Goal: Information Seeking & Learning: Learn about a topic

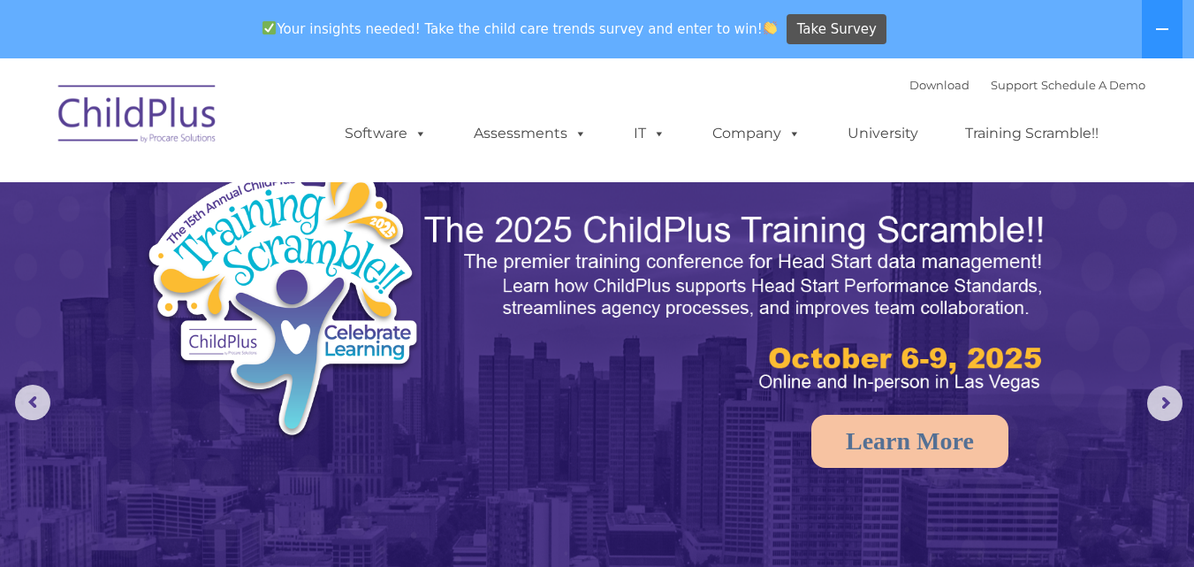
select select "MEDIUM"
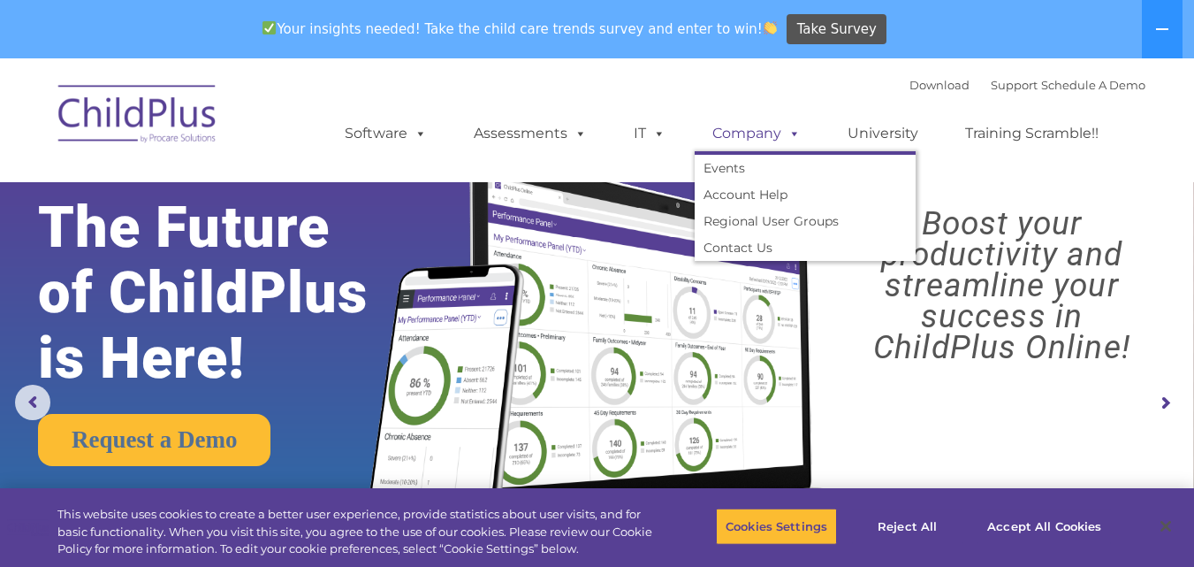
click at [774, 134] on link "Company" at bounding box center [757, 133] width 124 height 35
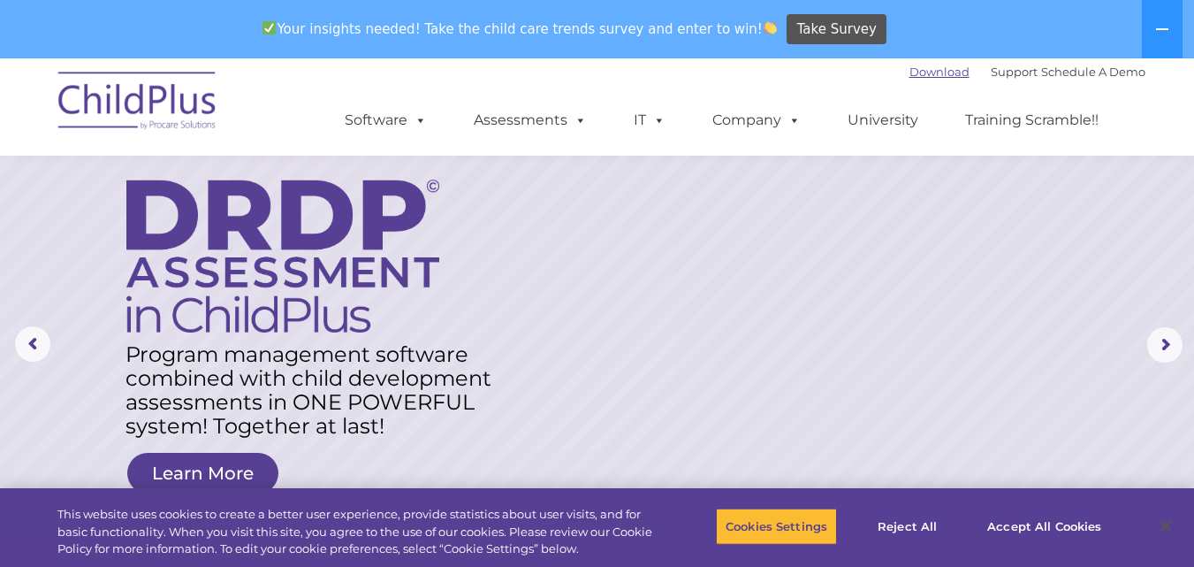
click at [914, 77] on link "Download" at bounding box center [939, 72] width 60 height 14
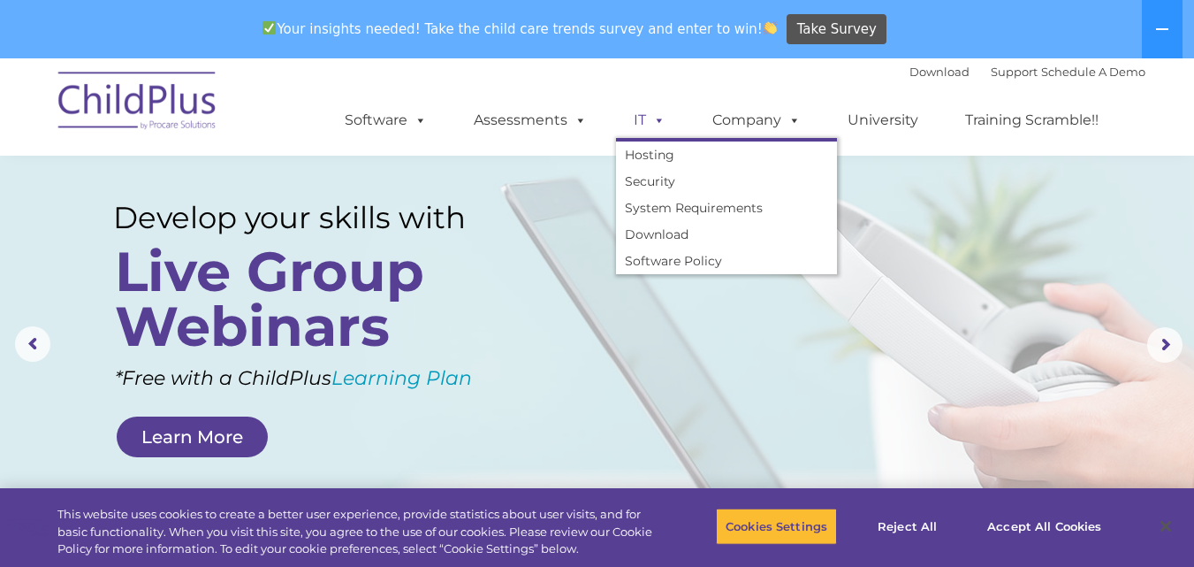
click at [650, 127] on span at bounding box center [655, 119] width 19 height 17
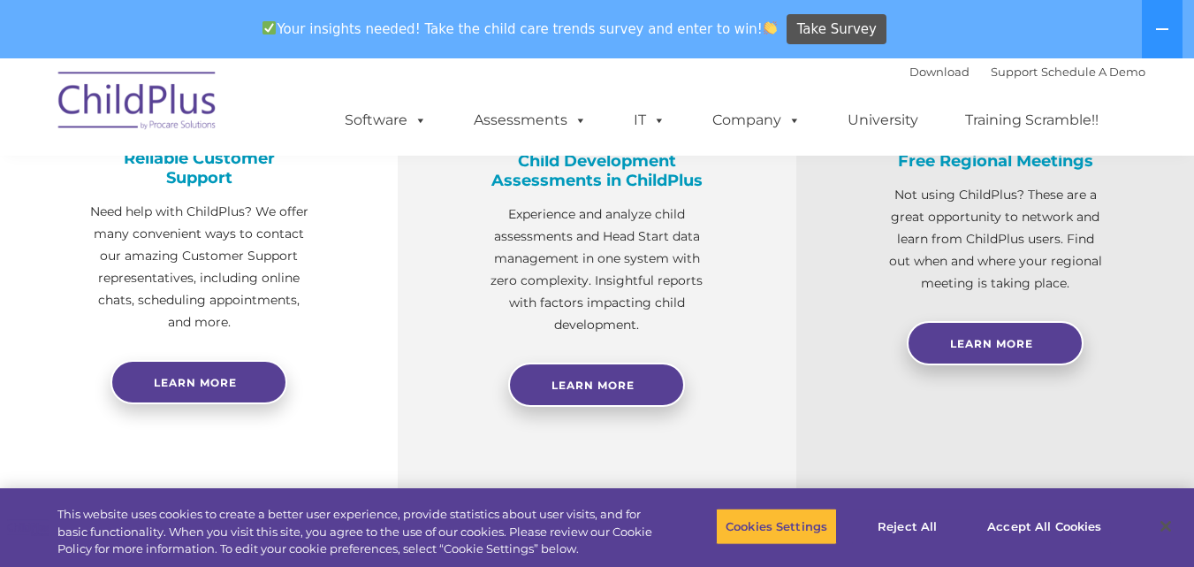
scroll to position [776, 0]
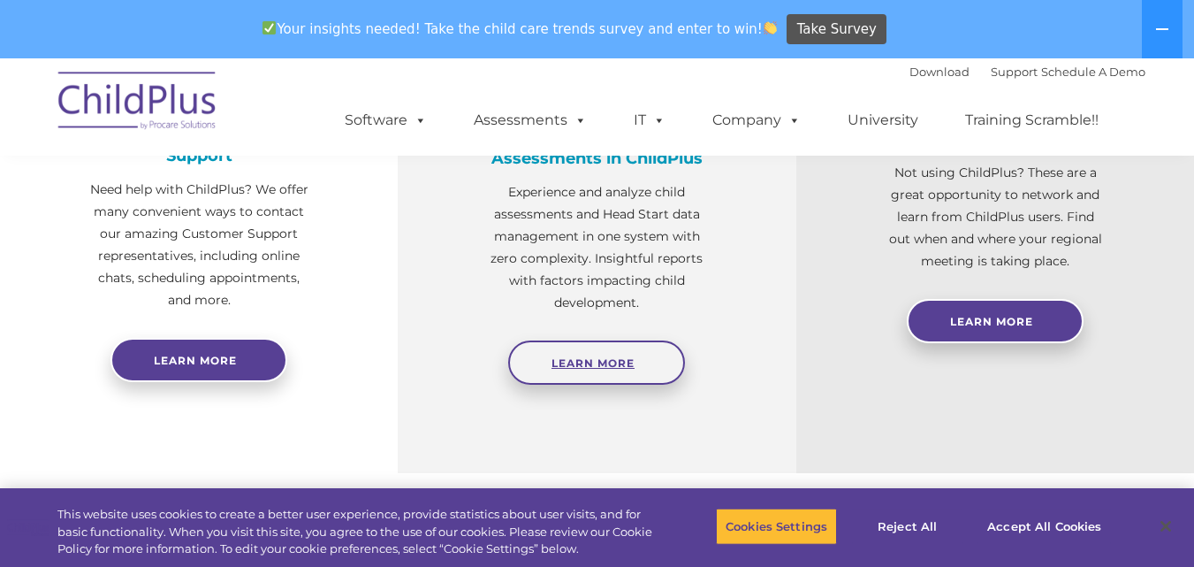
click at [635, 364] on span "Learn More" at bounding box center [592, 362] width 83 height 13
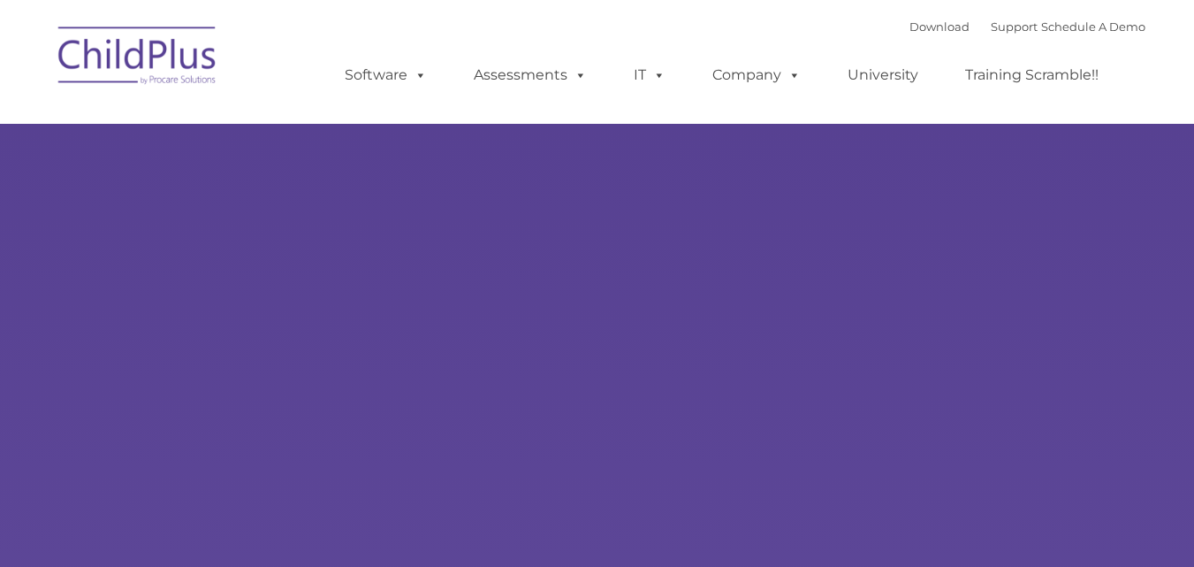
type input ""
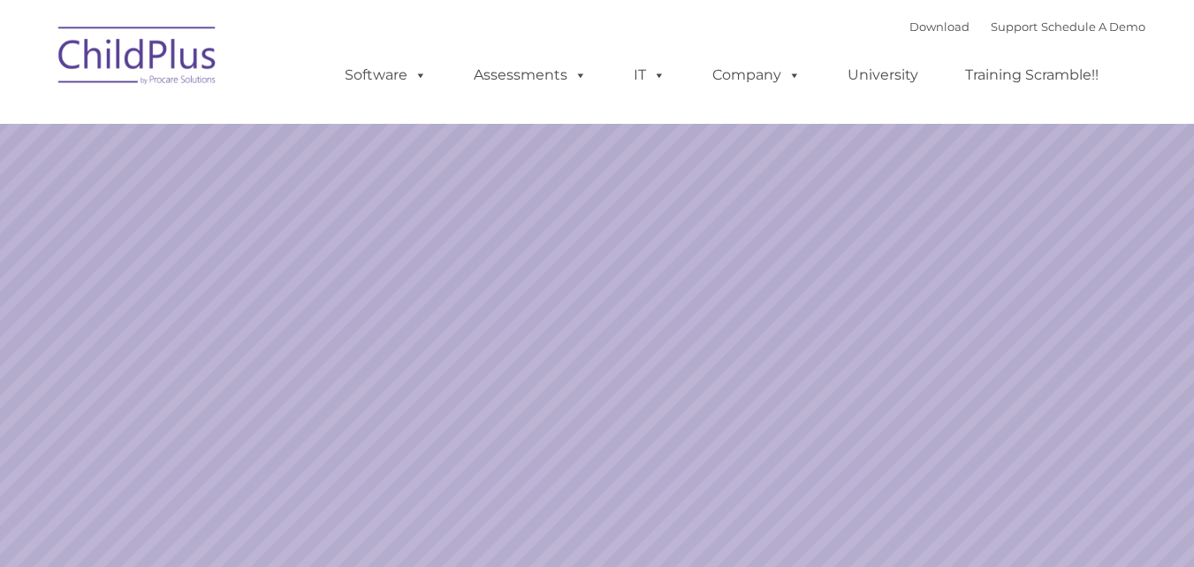
select select "MEDIUM"
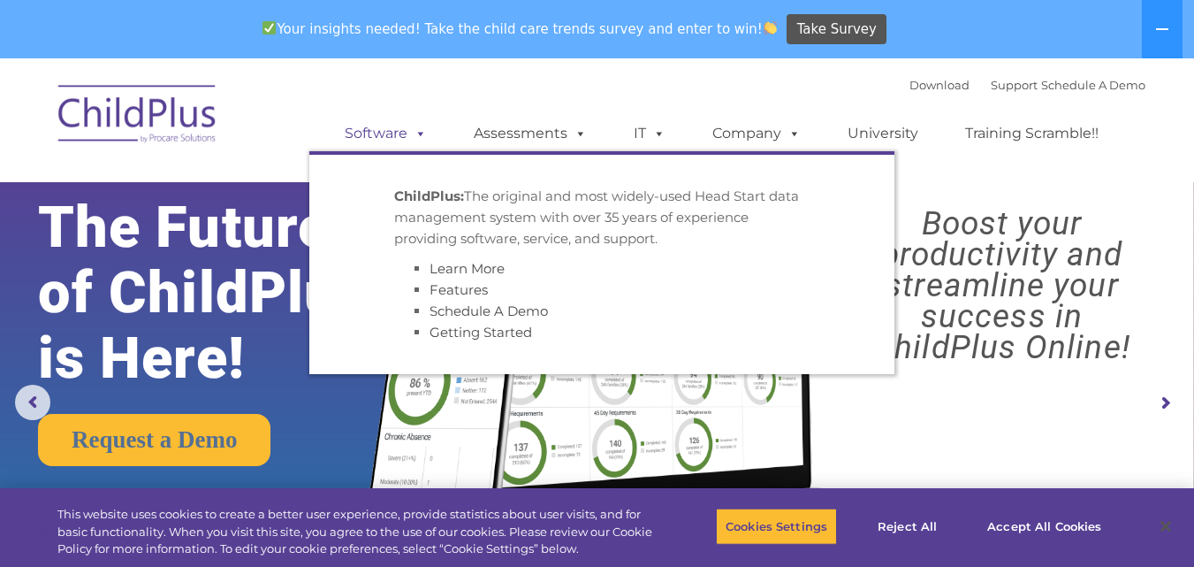
click at [392, 143] on link "Software" at bounding box center [386, 133] width 118 height 35
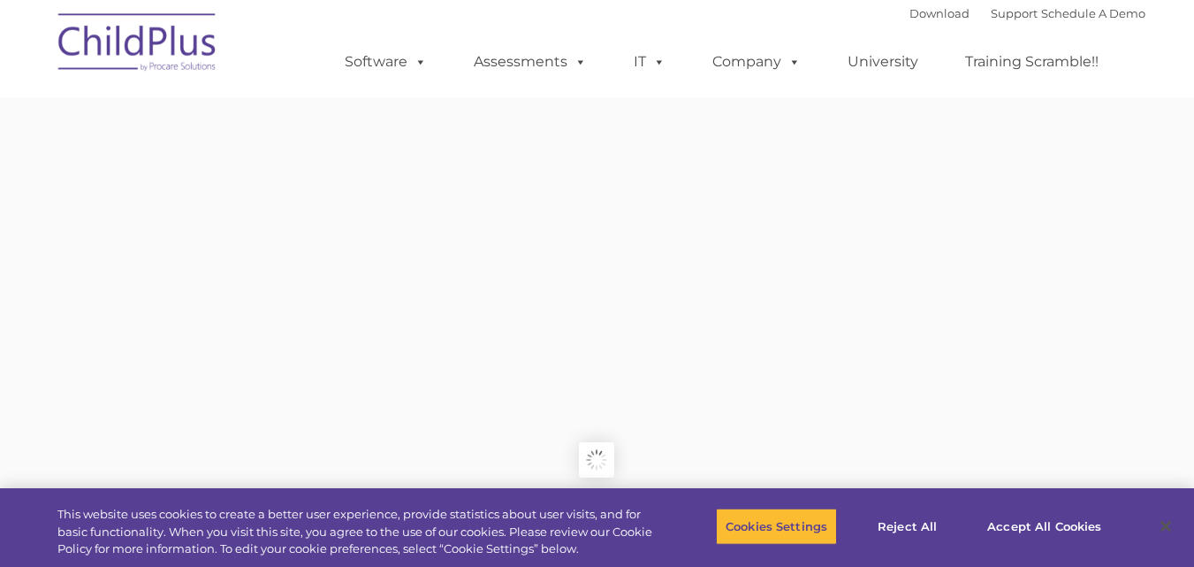
type input ""
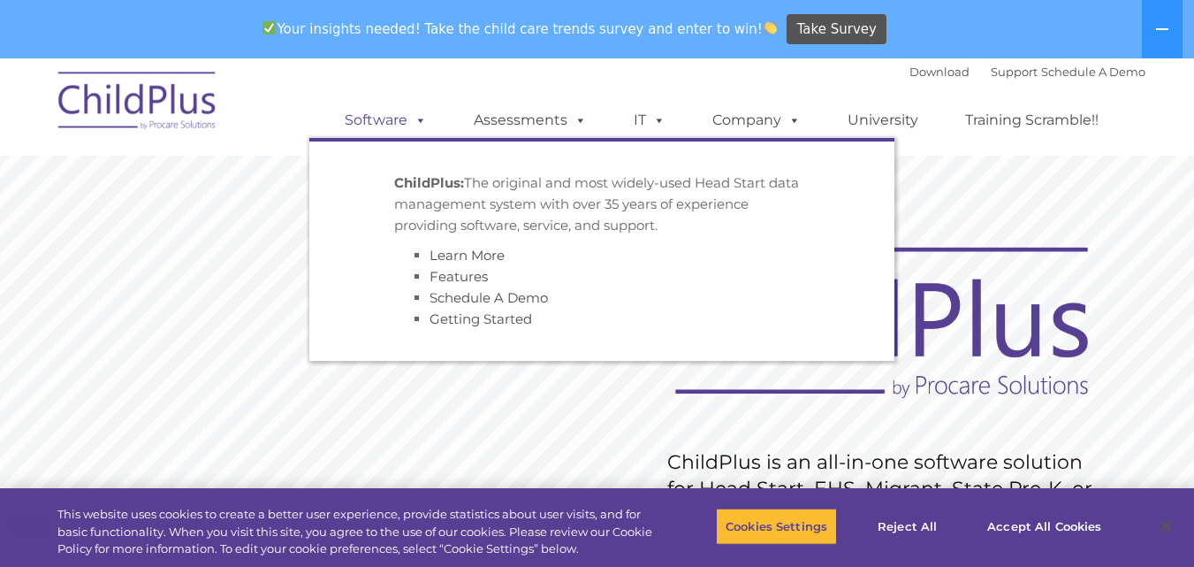
click at [410, 128] on link "Software" at bounding box center [386, 120] width 118 height 35
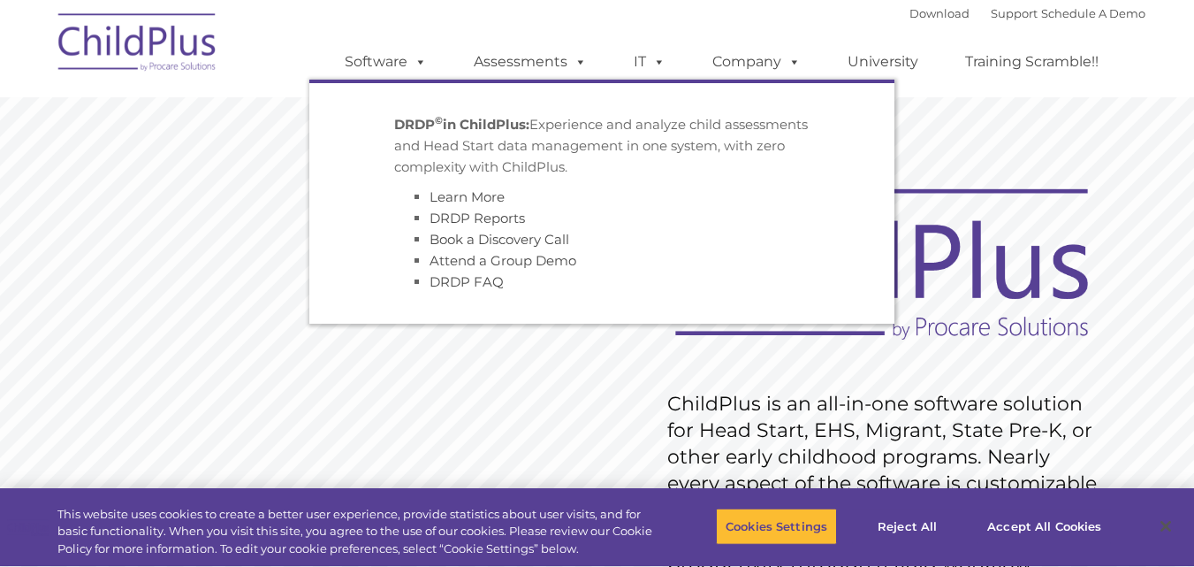
click at [549, 72] on link "Assessments" at bounding box center [530, 61] width 148 height 35
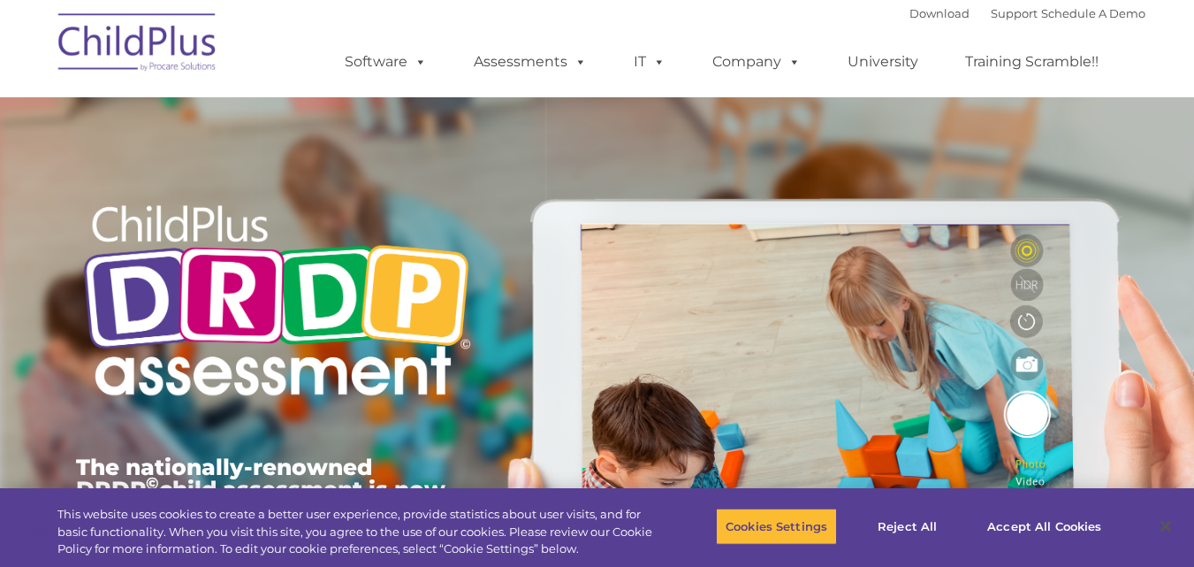
type input ""
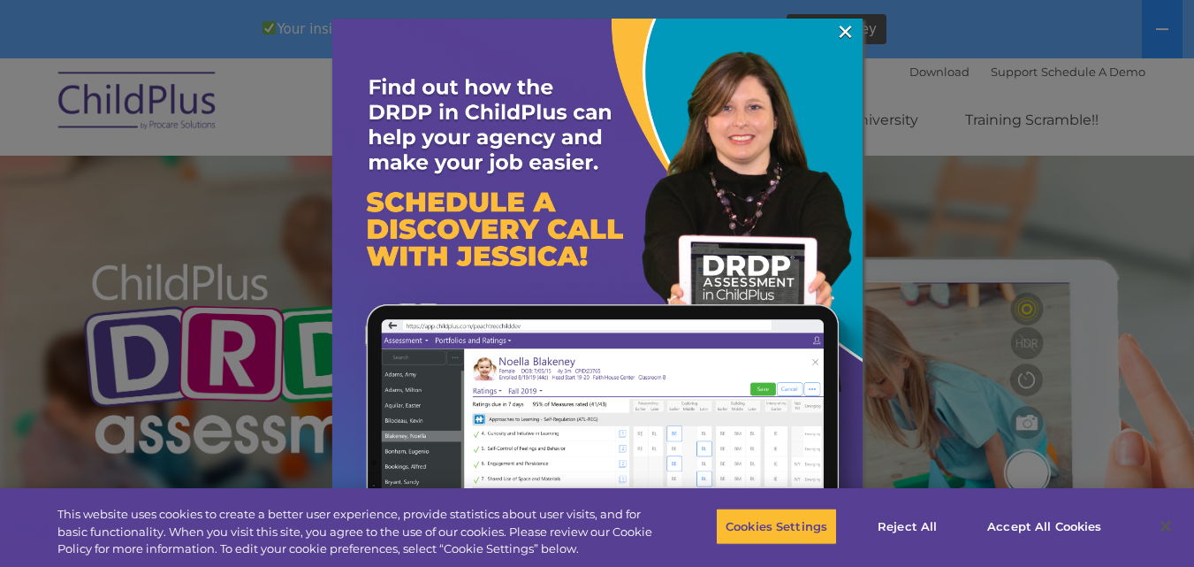
click at [859, 34] on img at bounding box center [597, 284] width 530 height 530
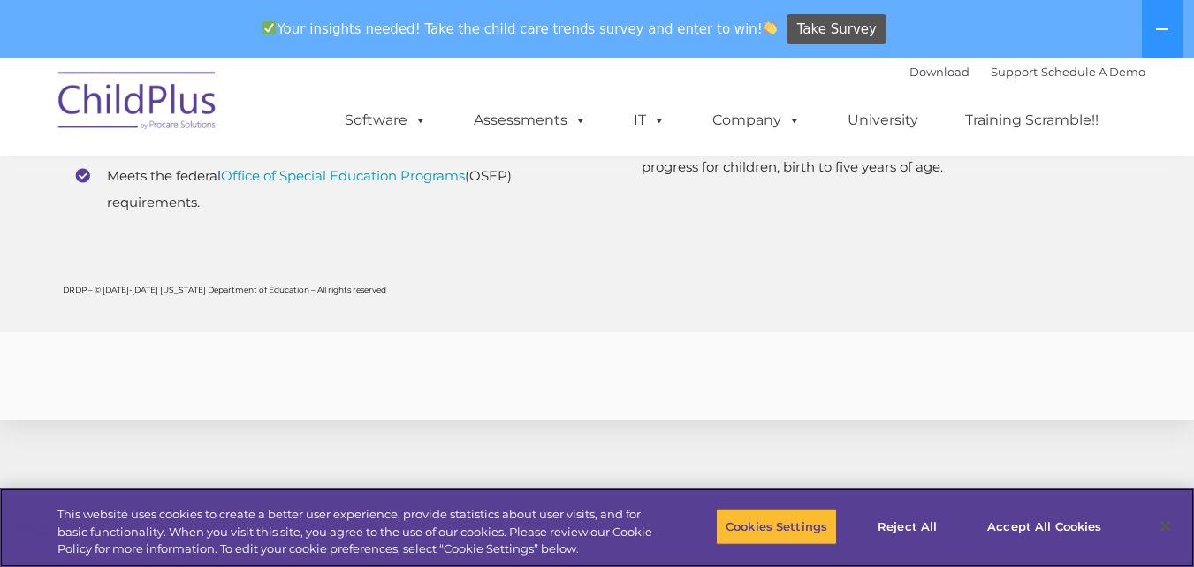
scroll to position [6971, 0]
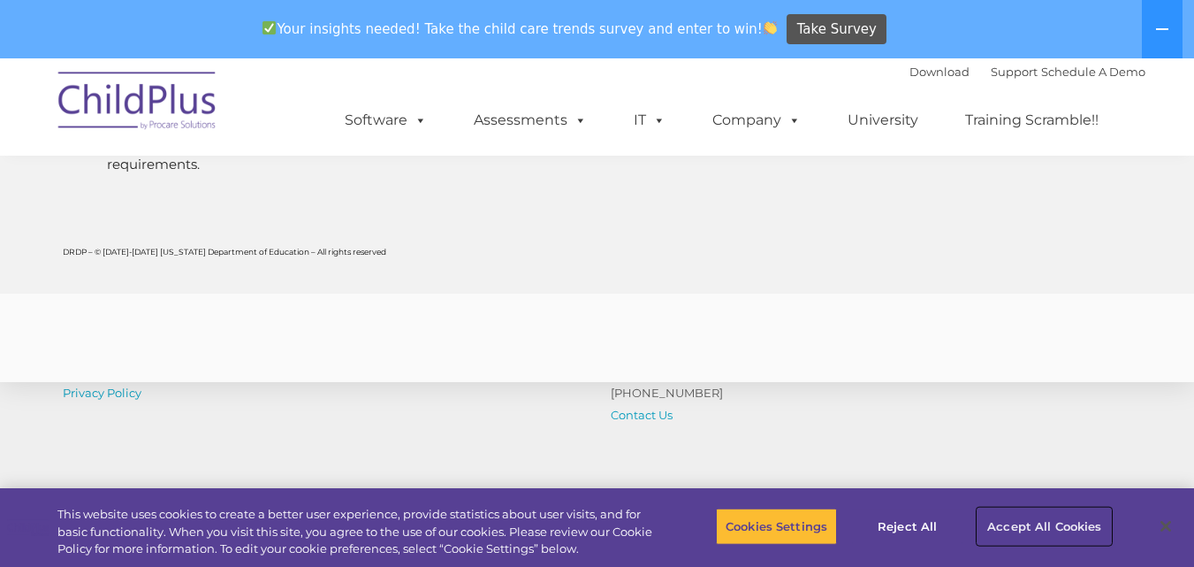
click at [1029, 520] on button "Accept All Cookies" at bounding box center [1043, 525] width 133 height 37
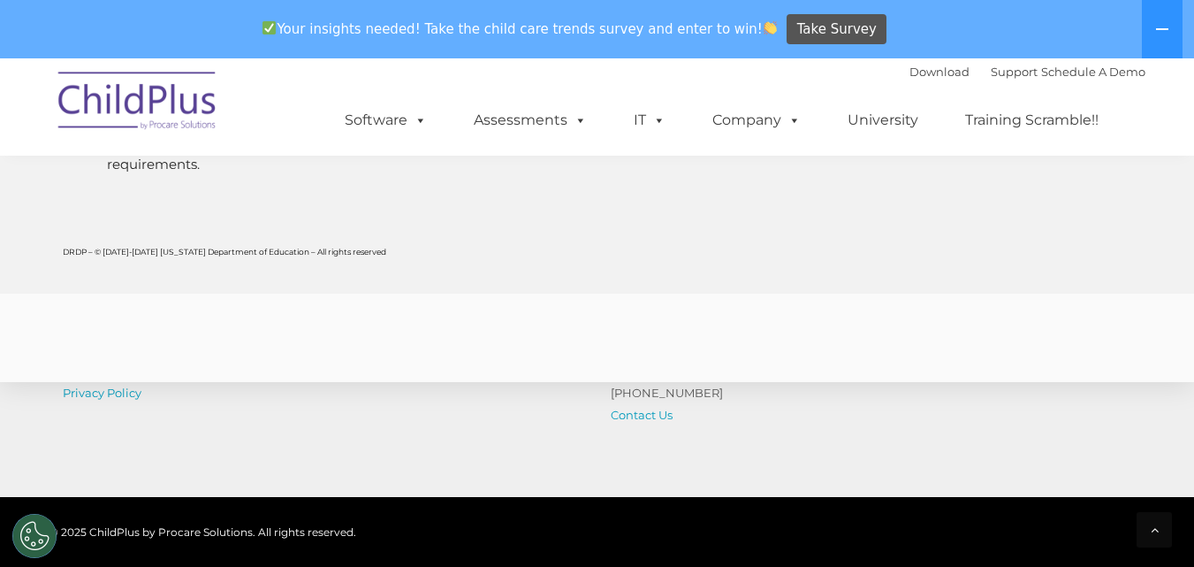
scroll to position [7124, 0]
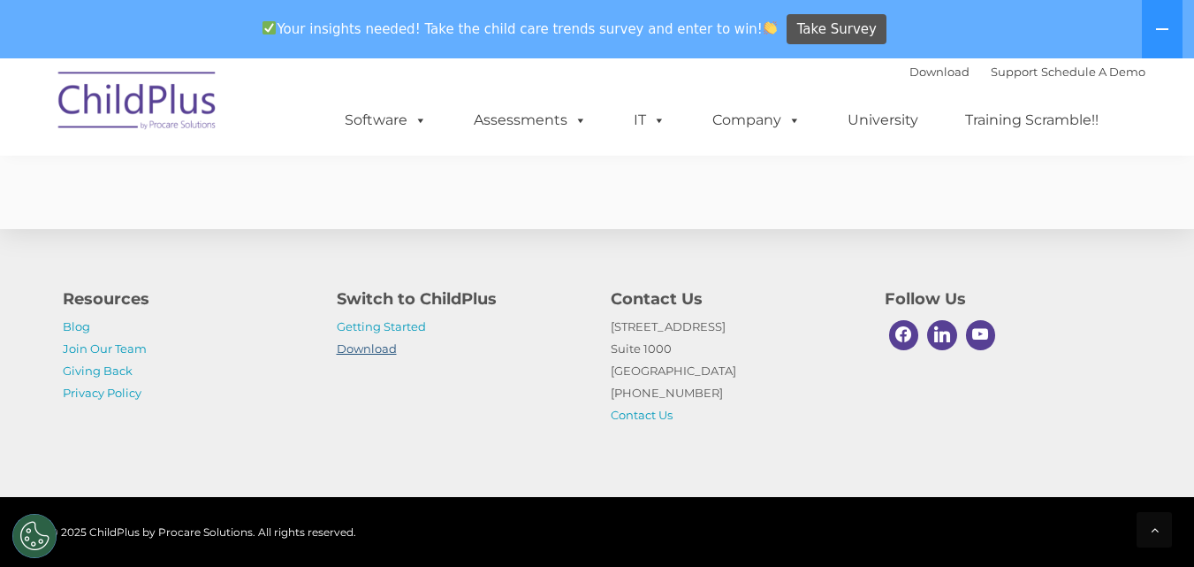
click at [357, 346] on link "Download" at bounding box center [367, 348] width 60 height 14
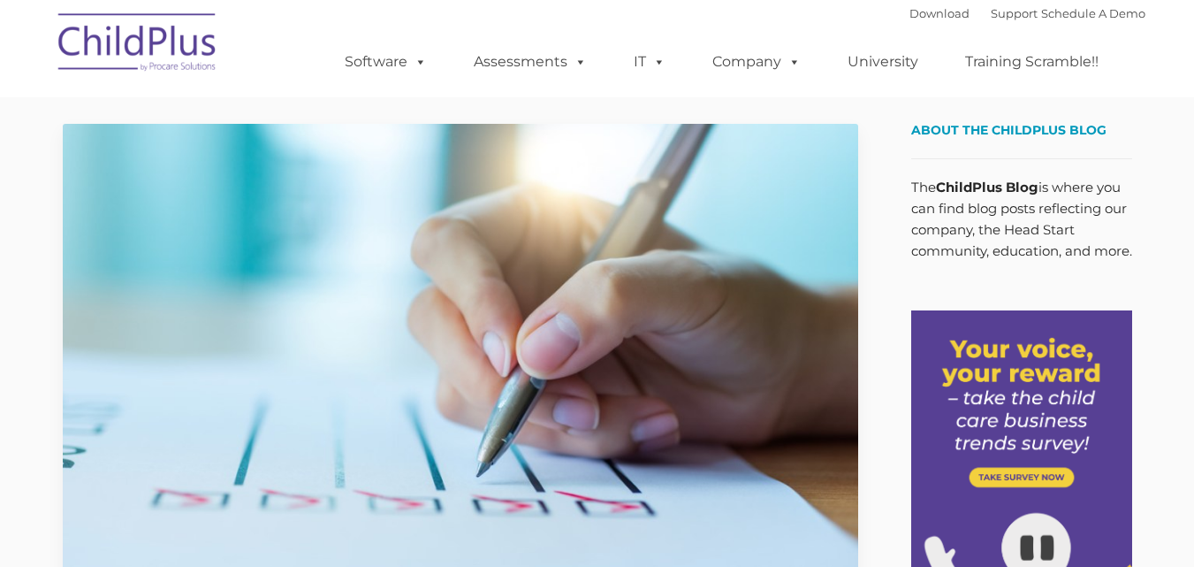
type input ""
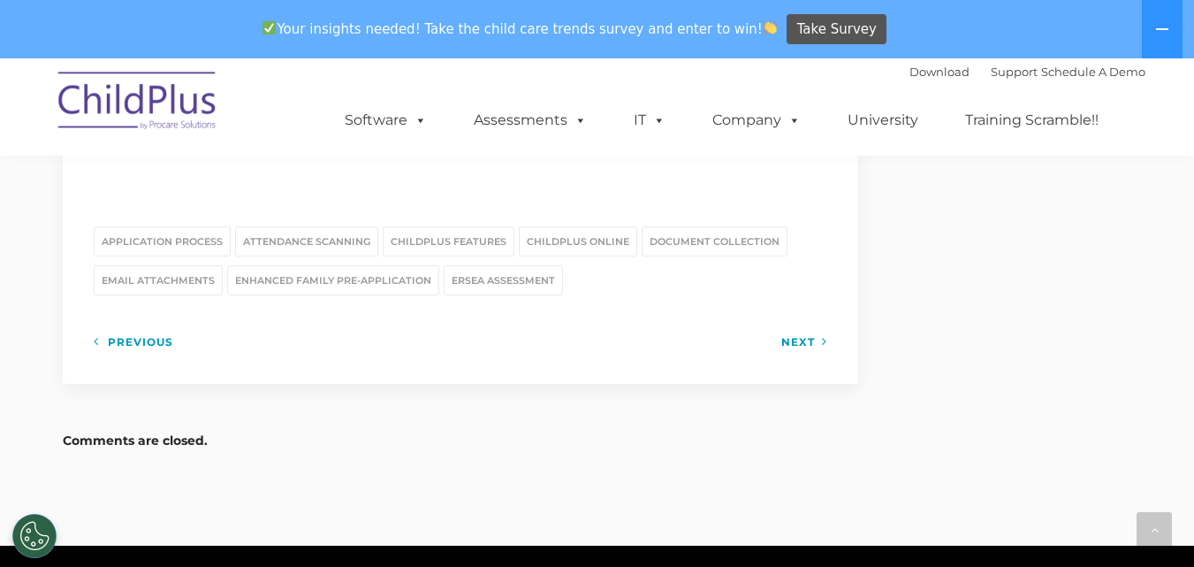
scroll to position [2429, 0]
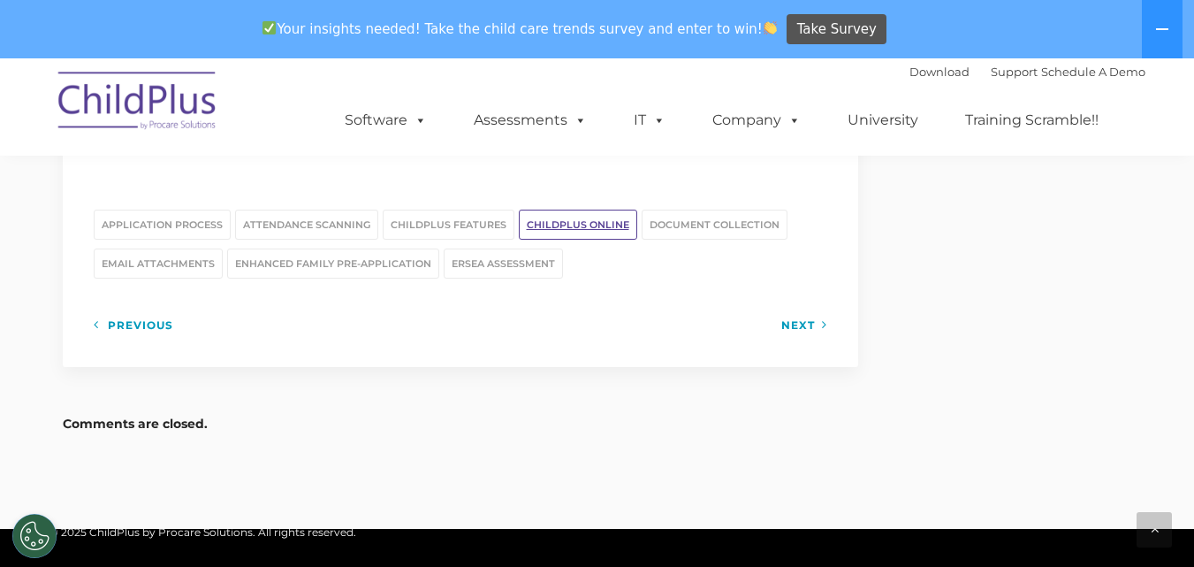
click at [568, 212] on link "ChildPlus Online" at bounding box center [578, 224] width 118 height 30
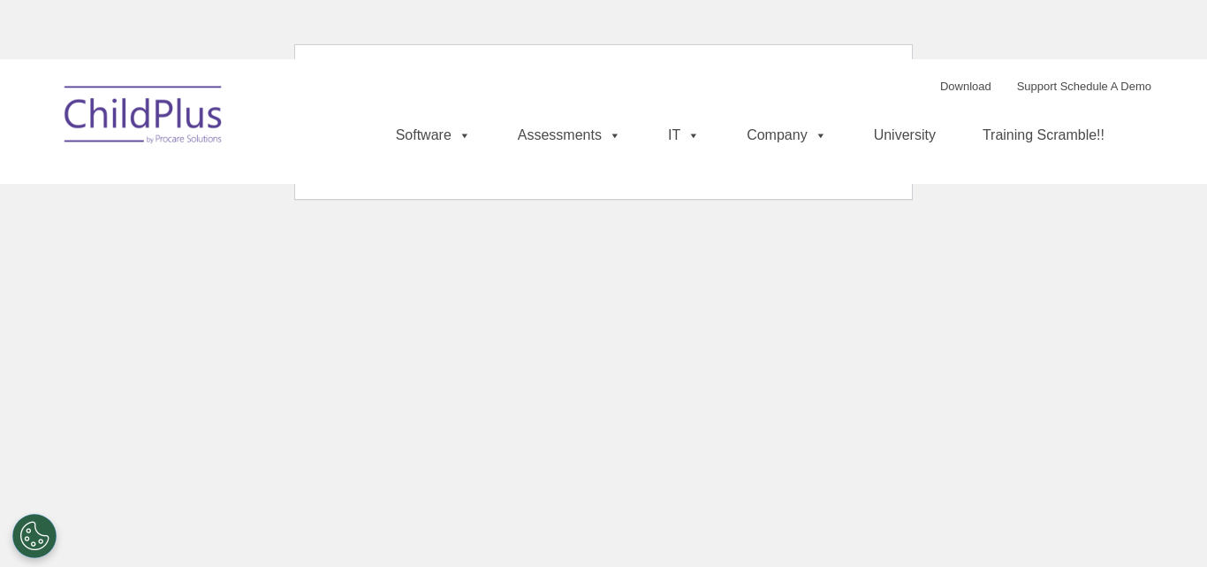
click at [69, 228] on html "Download Support | Schedule A Demo Search for: Search MENU MENU Software ChildP…" at bounding box center [603, 114] width 1207 height 228
click at [324, 34] on html "Download Support | Schedule A Demo Search for: Search MENU MENU Software ChildP…" at bounding box center [603, 114] width 1207 height 228
click at [974, 228] on html "Download Support | Schedule A Demo Search for: Search MENU MENU Software ChildP…" at bounding box center [603, 114] width 1207 height 228
click at [950, 95] on div "Download Support | Schedule A Demo Search for: Search" at bounding box center [1045, 85] width 211 height 27
click at [943, 92] on link "Download" at bounding box center [965, 86] width 51 height 13
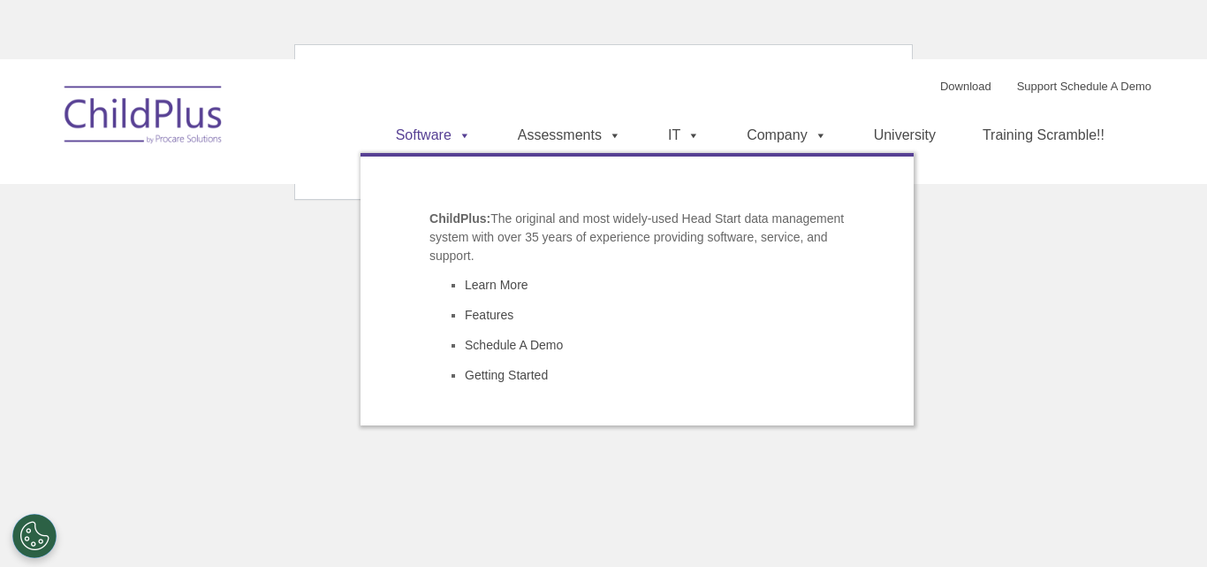
click at [471, 134] on span at bounding box center [461, 134] width 19 height 15
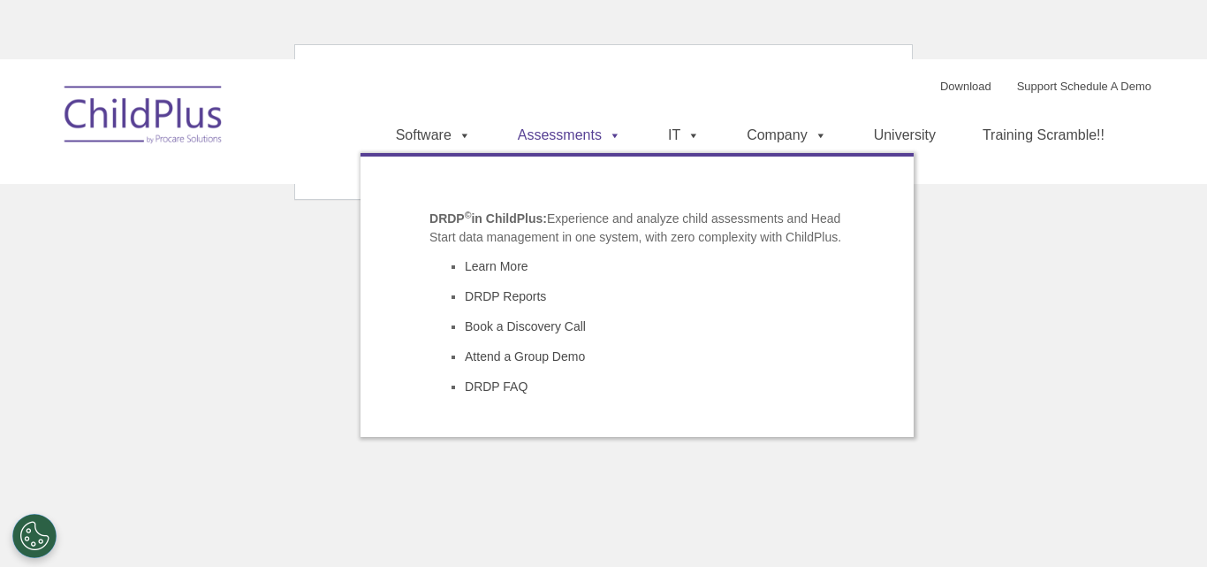
click at [584, 136] on link "Assessments" at bounding box center [569, 135] width 139 height 35
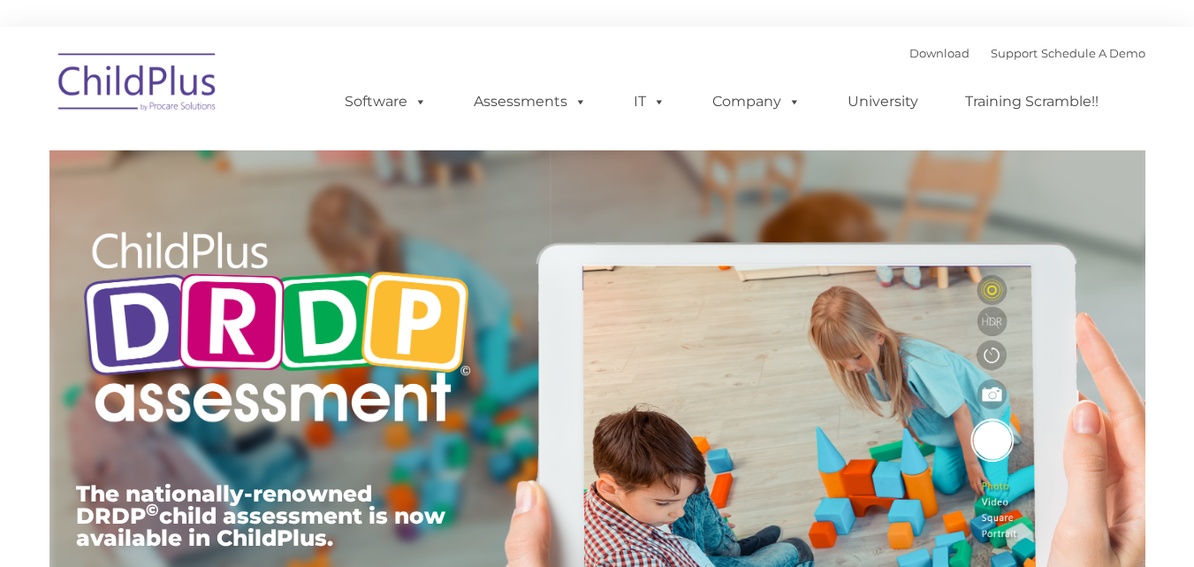
type input ""
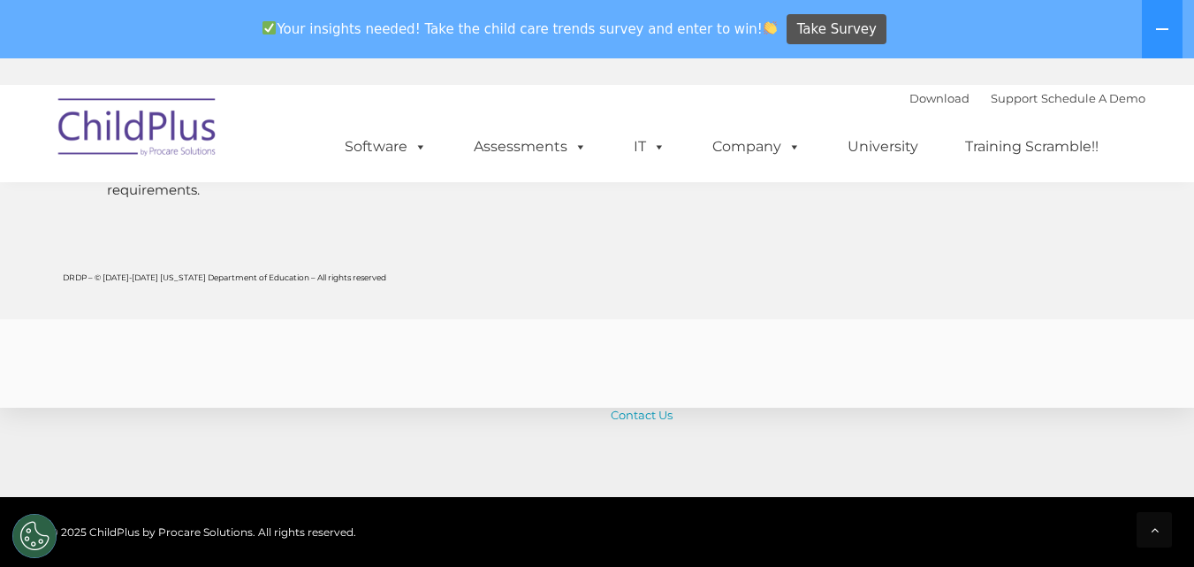
scroll to position [7151, 0]
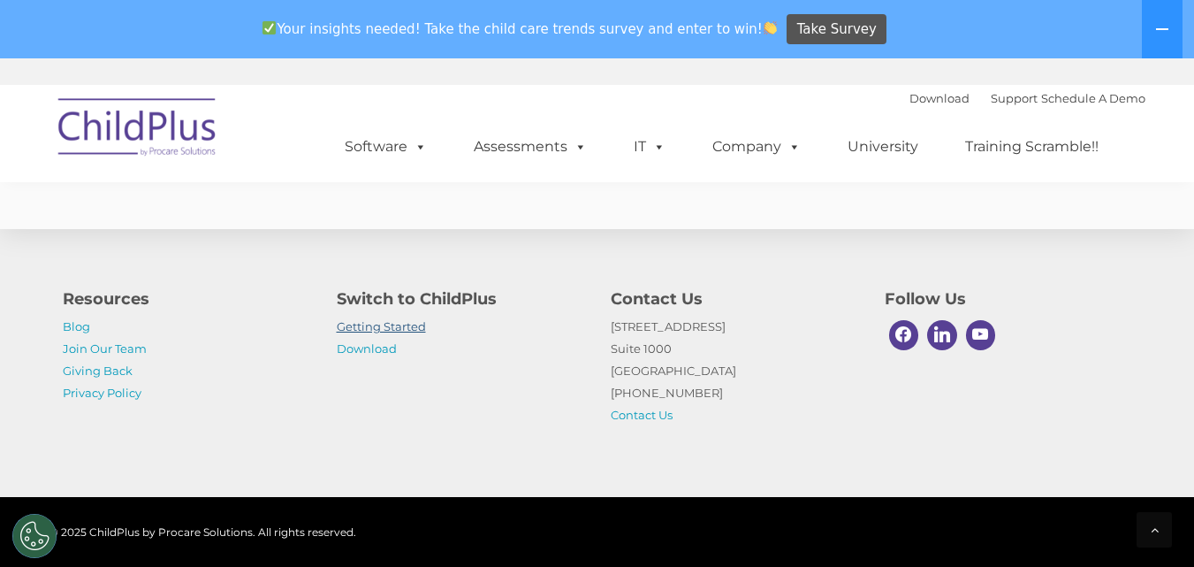
click at [385, 328] on link "Getting Started" at bounding box center [381, 326] width 89 height 14
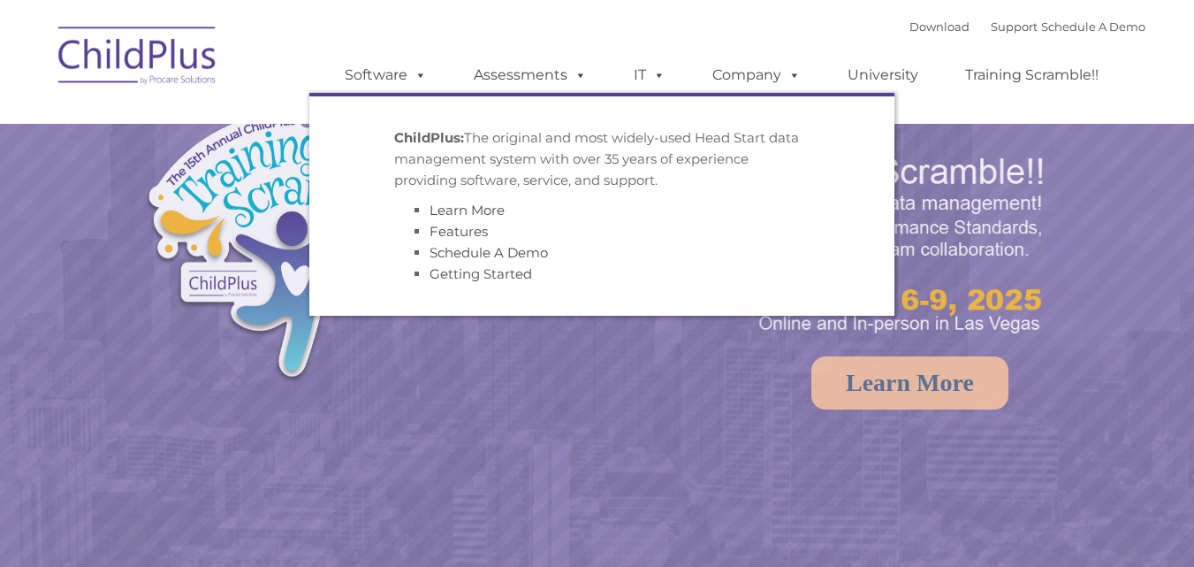
select select "MEDIUM"
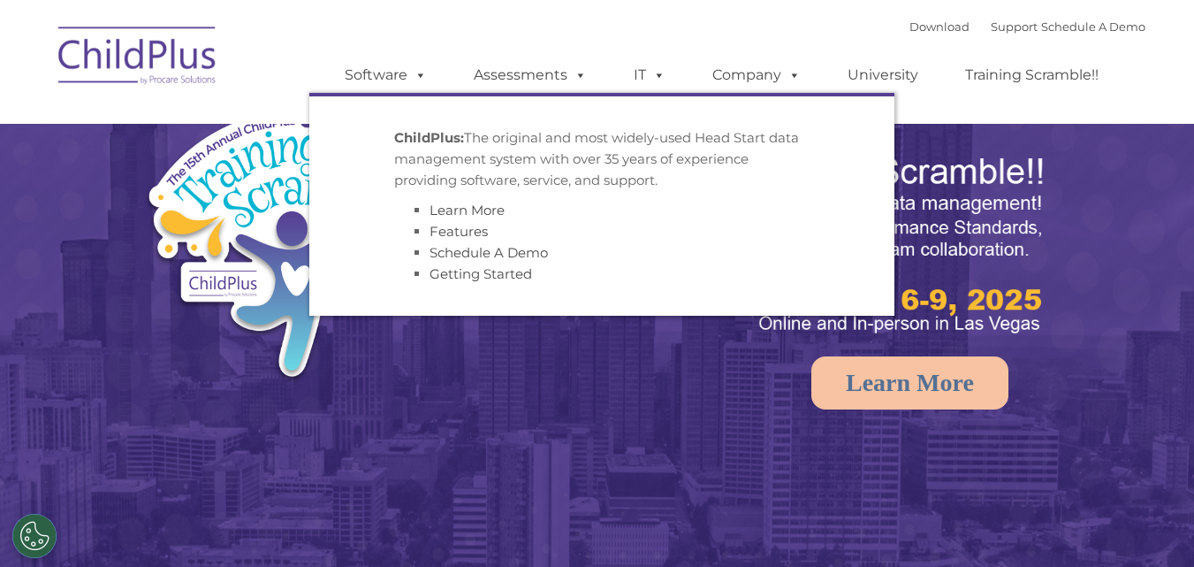
click at [159, 57] on img at bounding box center [137, 58] width 177 height 88
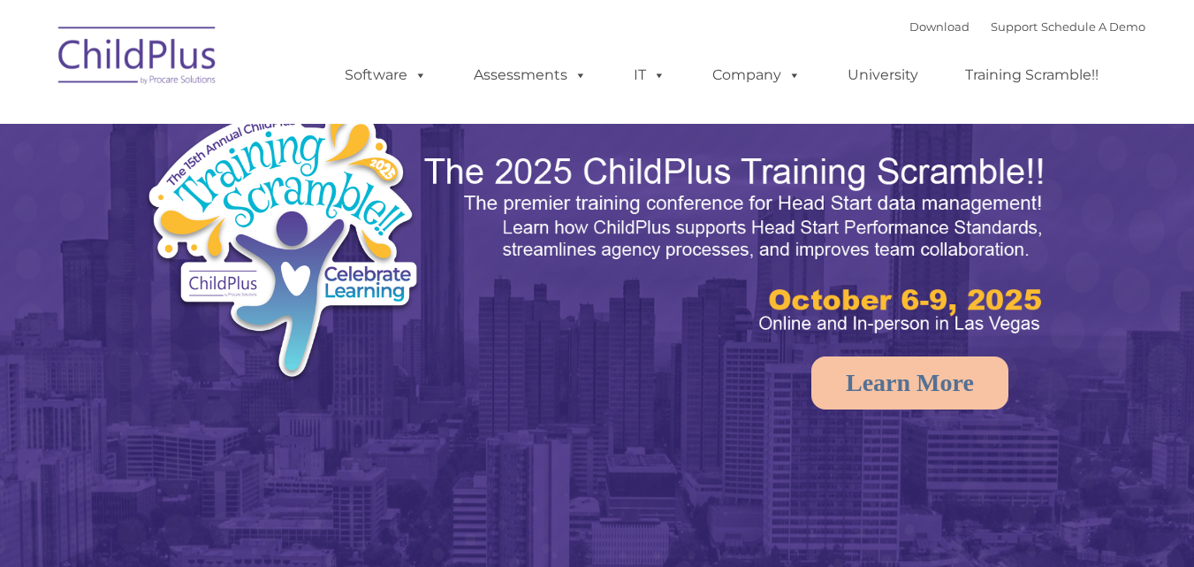
select select "MEDIUM"
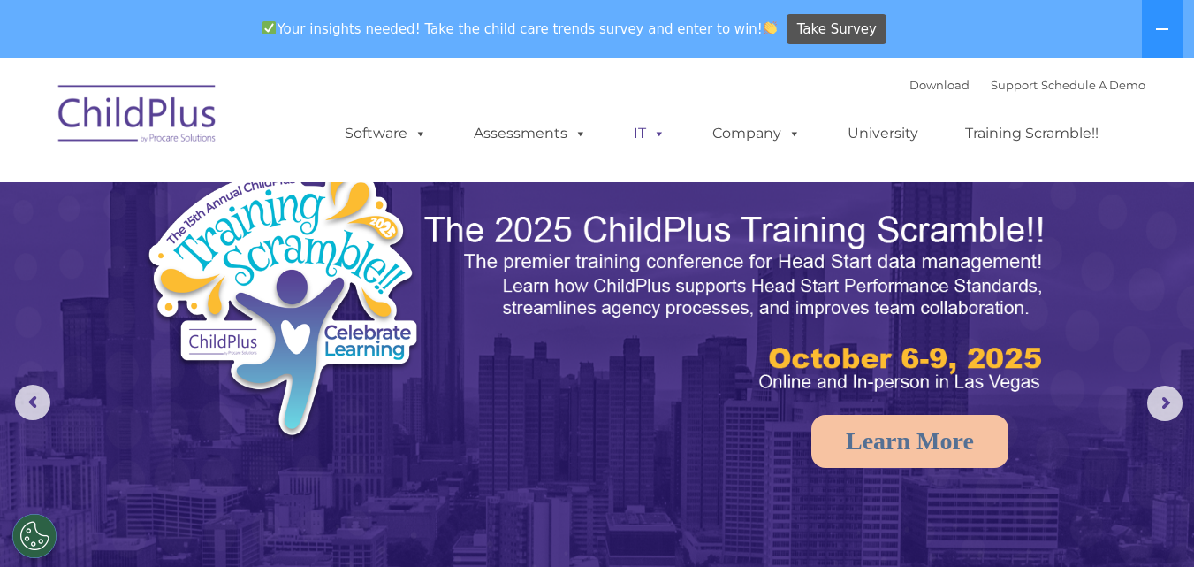
click at [658, 125] on span at bounding box center [655, 133] width 19 height 17
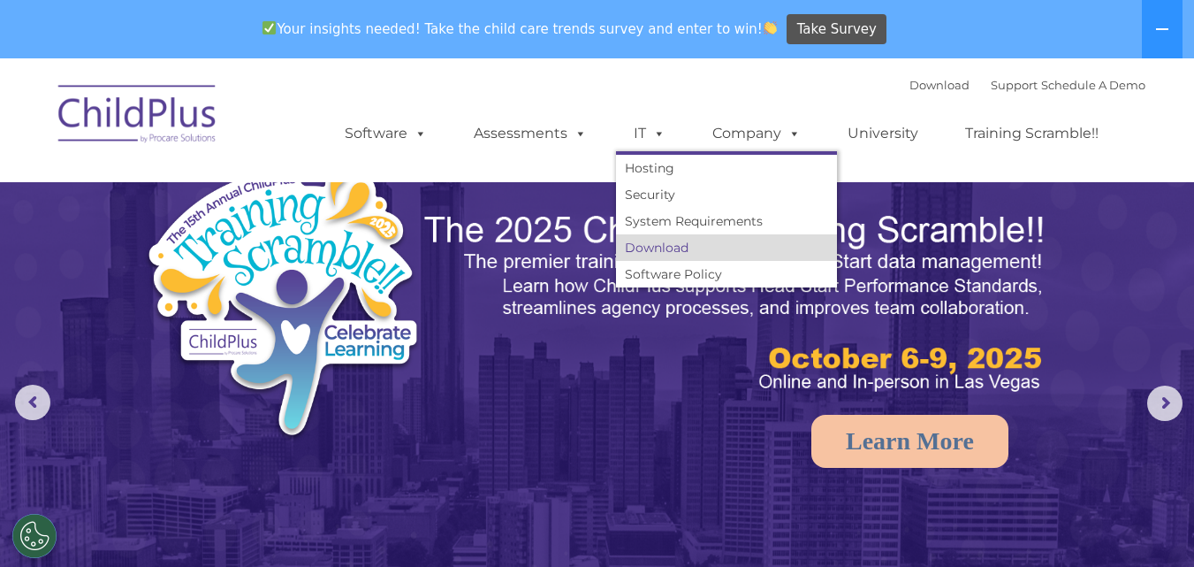
click at [665, 247] on link "Download" at bounding box center [726, 247] width 221 height 27
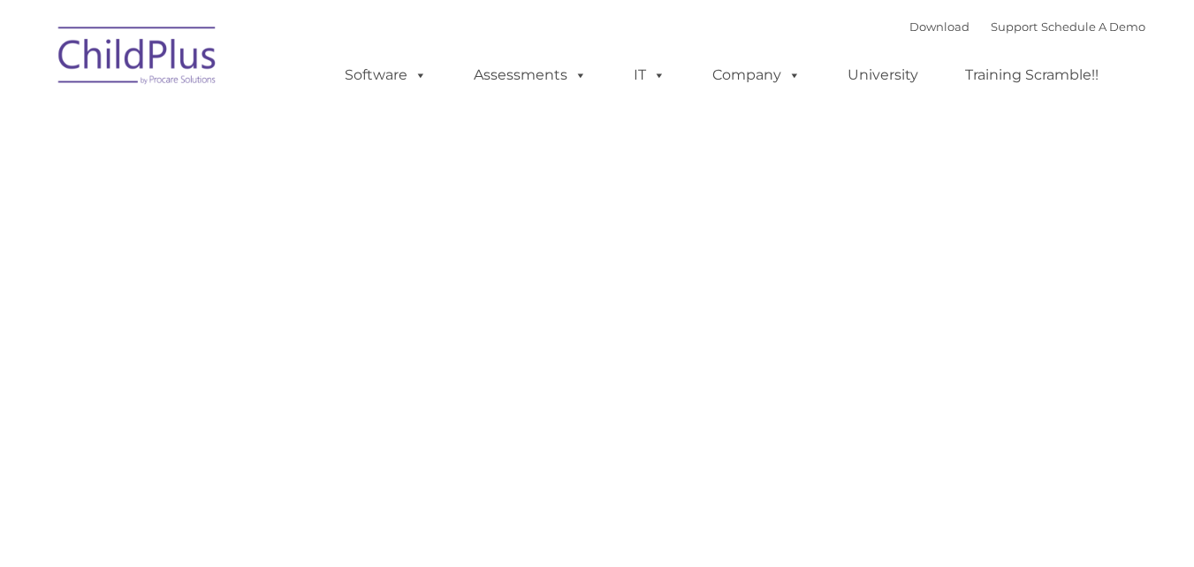
type input ""
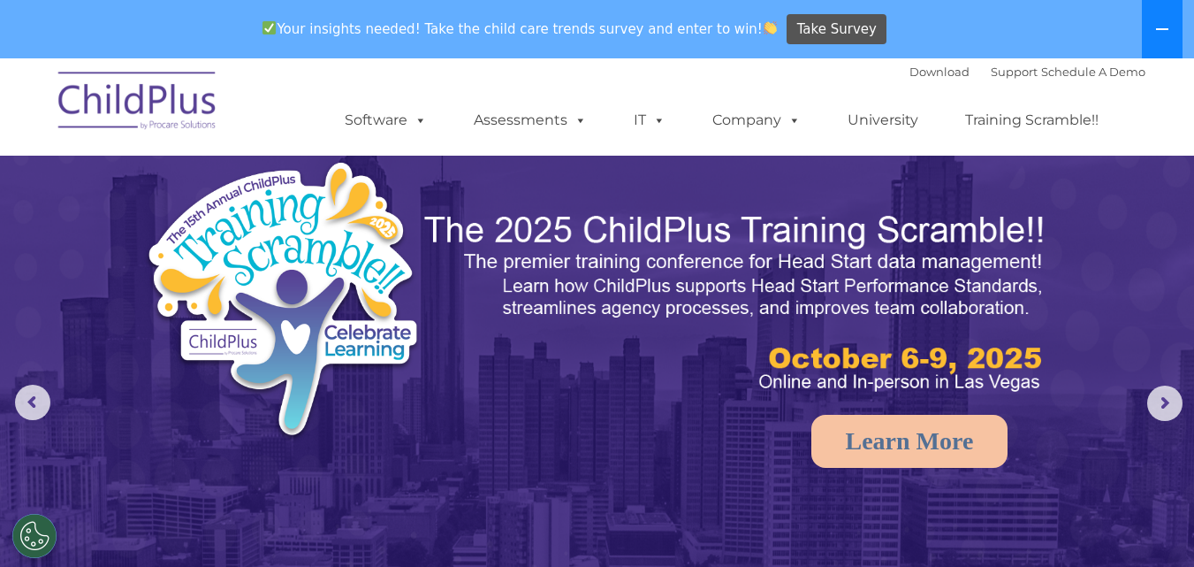
click at [1153, 20] on button at bounding box center [1162, 29] width 41 height 58
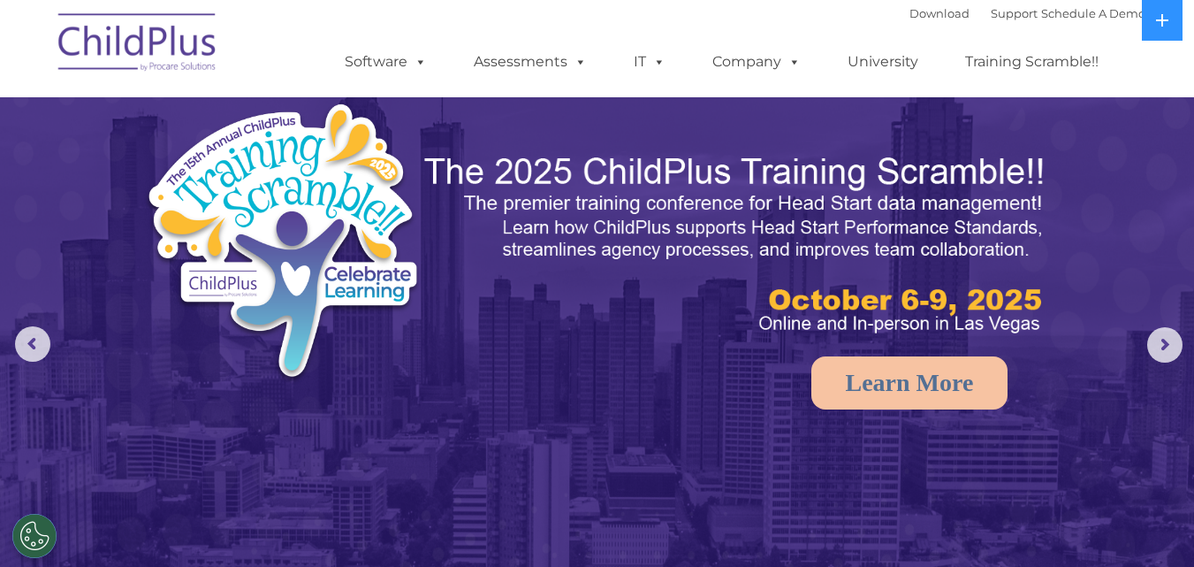
click at [141, 52] on img at bounding box center [137, 45] width 177 height 88
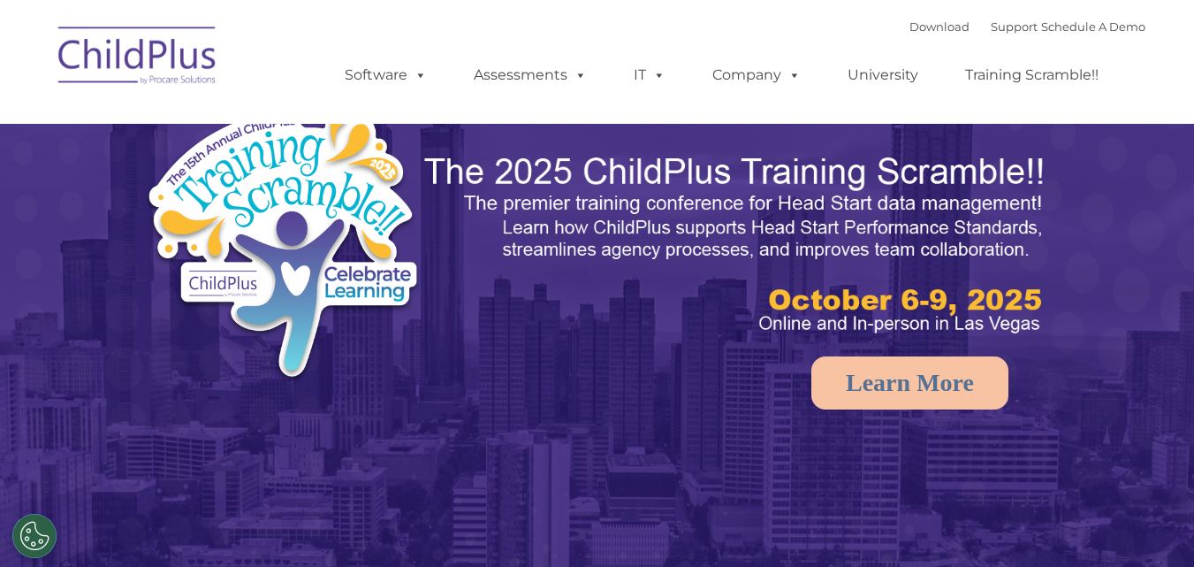
select select "MEDIUM"
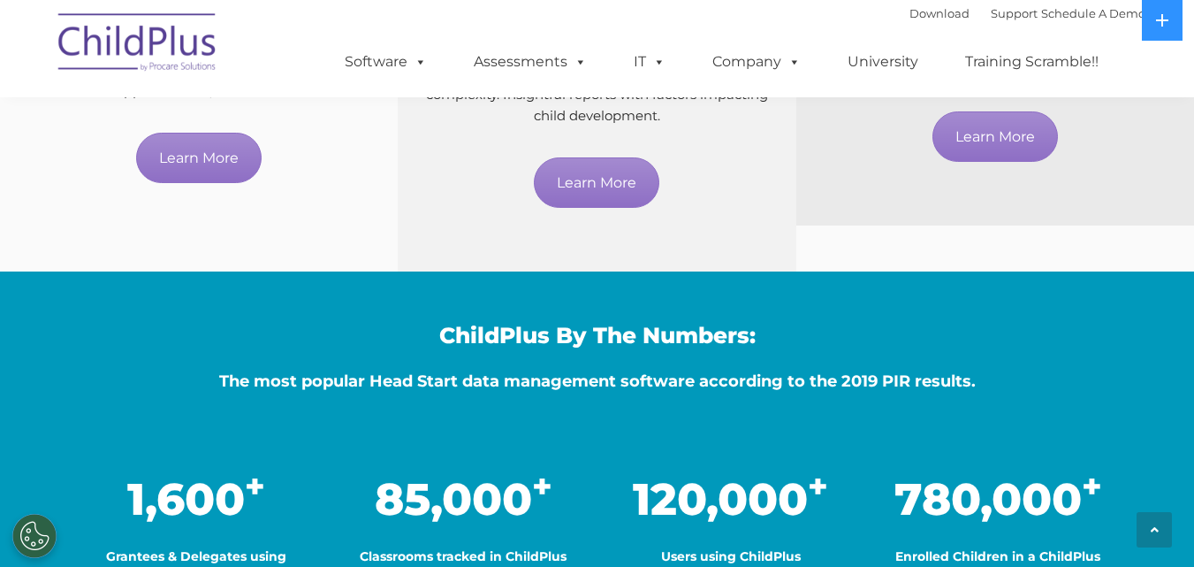
drag, startPoint x: 1200, startPoint y: 34, endPoint x: 1132, endPoint y: 194, distance: 173.0
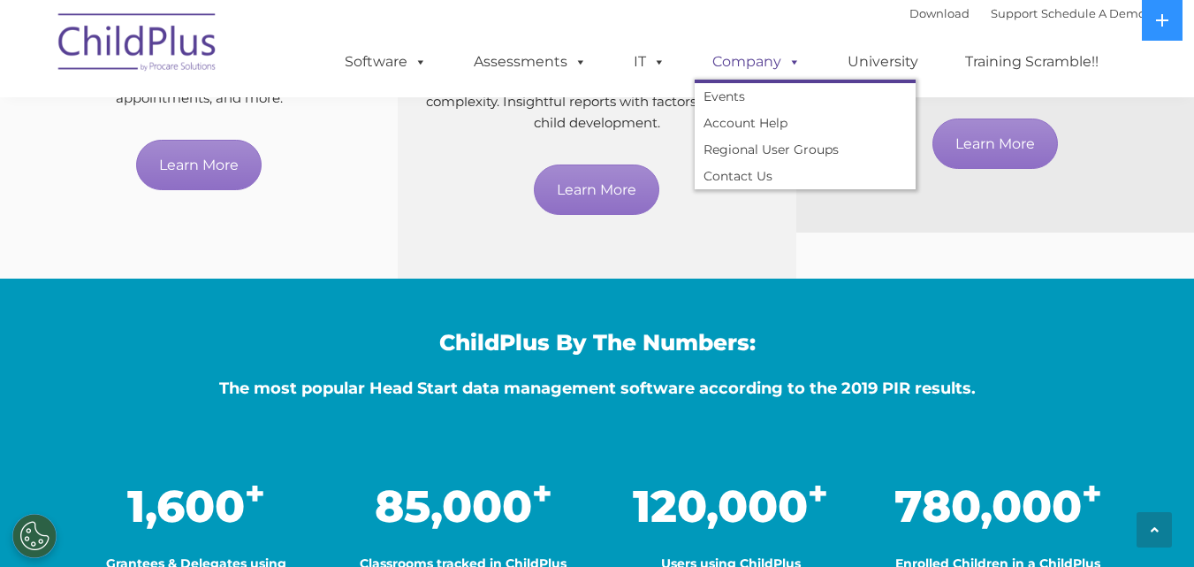
click at [789, 70] on span at bounding box center [790, 61] width 19 height 17
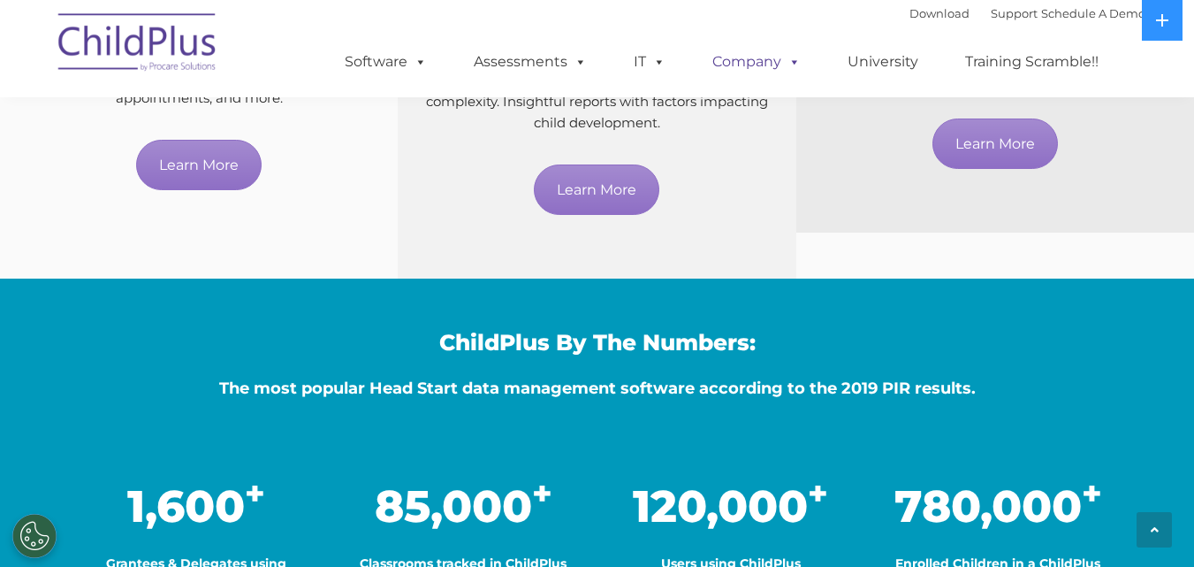
click at [789, 70] on span at bounding box center [790, 61] width 19 height 17
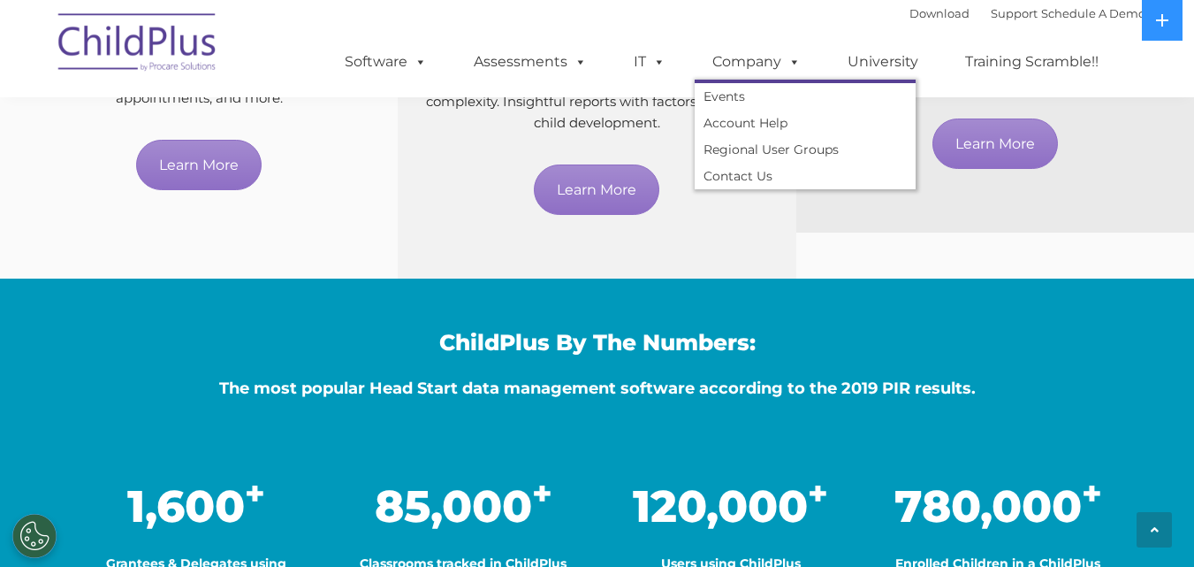
click at [889, 80] on ul "Events Account Help Regional User Groups Contact Us" at bounding box center [805, 135] width 221 height 110
click at [764, 98] on link "Events" at bounding box center [805, 96] width 221 height 27
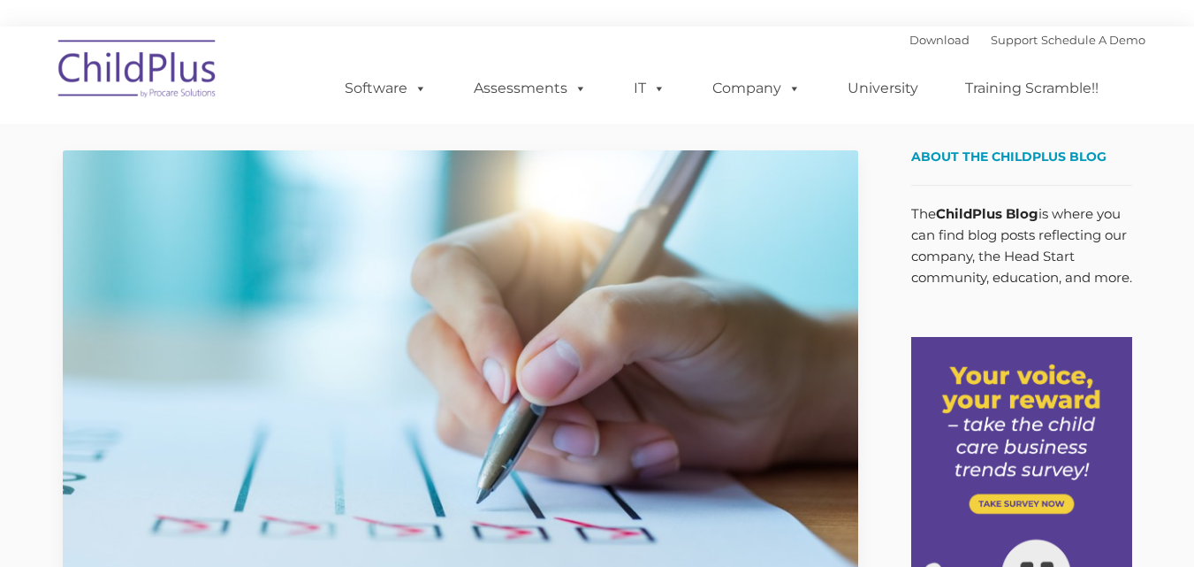
type input ""
click at [324, 538] on img at bounding box center [460, 373] width 795 height 447
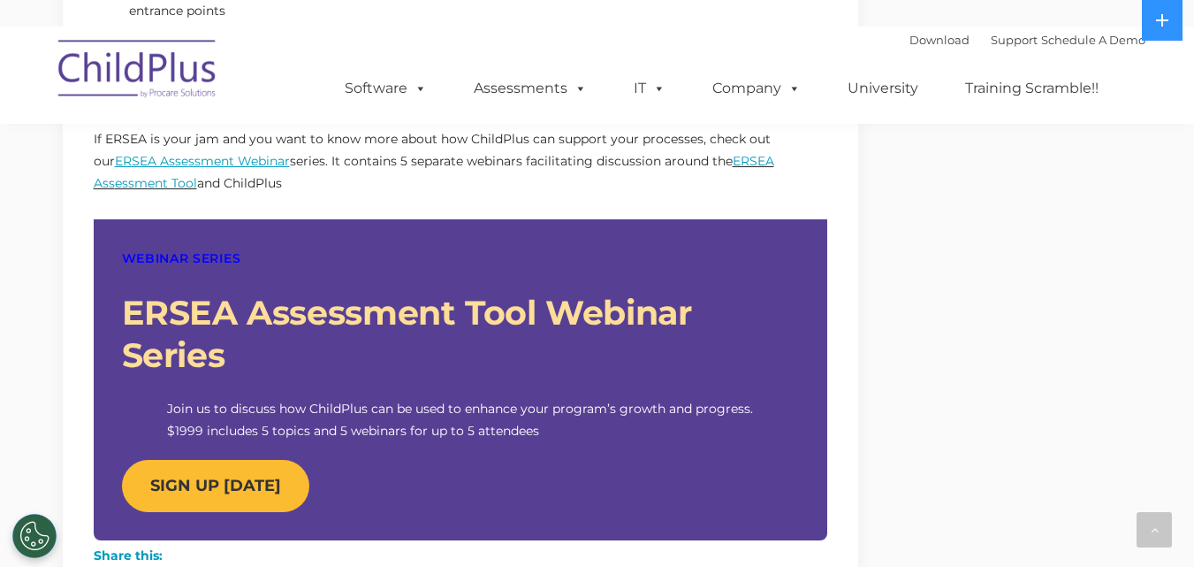
scroll to position [1579, 0]
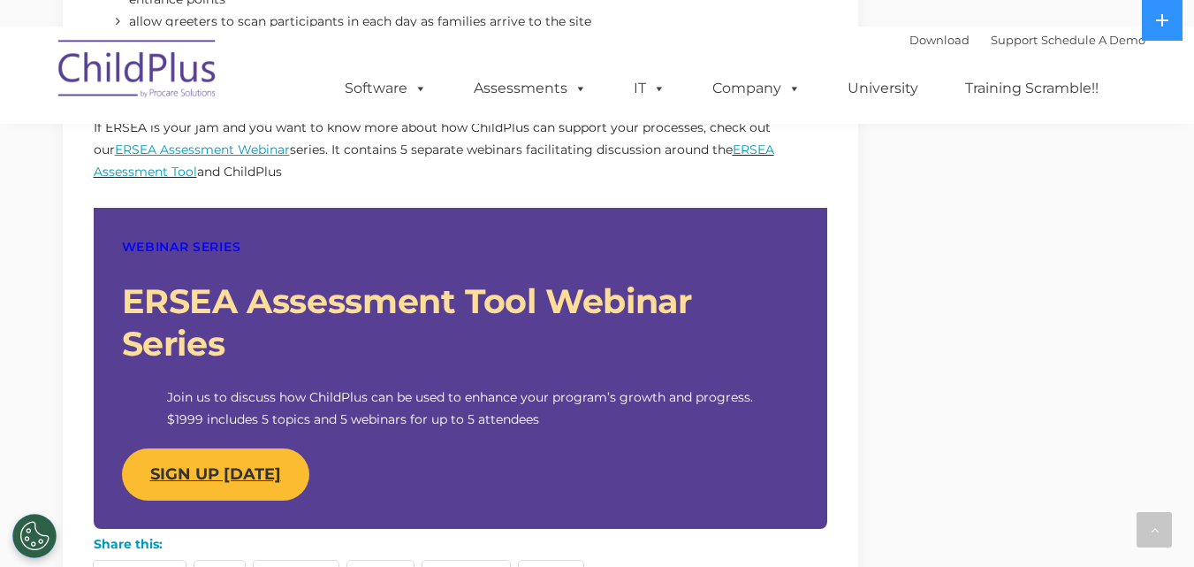
click at [262, 490] on link "SIGN UP TODAY" at bounding box center [215, 474] width 187 height 52
